Goal: Task Accomplishment & Management: Manage account settings

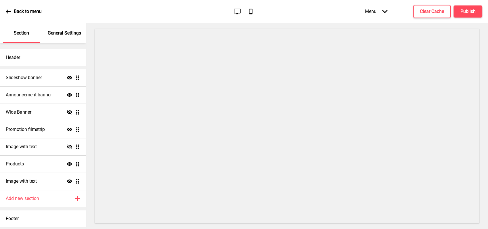
click at [7, 9] on icon at bounding box center [8, 11] width 5 height 5
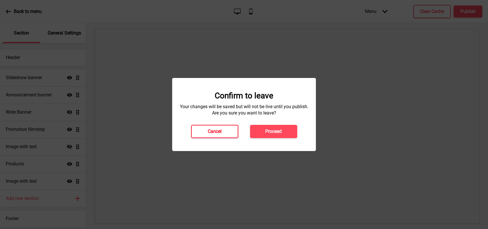
click at [216, 131] on h4 "Cancel" at bounding box center [215, 131] width 14 height 6
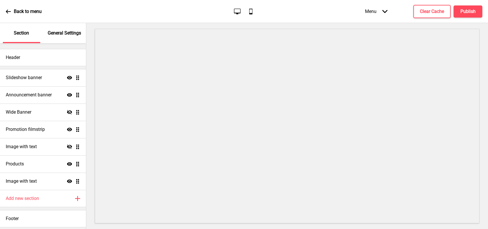
click at [7, 11] on icon at bounding box center [8, 11] width 5 height 5
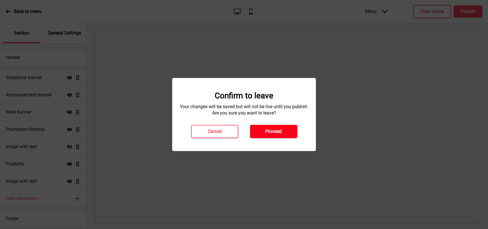
click at [277, 126] on button "Proceed" at bounding box center [273, 131] width 47 height 13
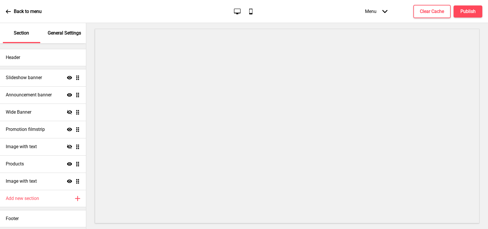
click at [15, 9] on p "Back to menu" at bounding box center [28, 11] width 28 height 6
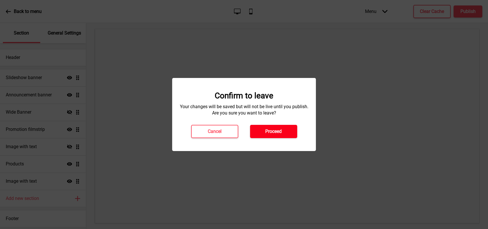
click at [264, 134] on button "Proceed" at bounding box center [273, 131] width 47 height 13
